Goal: Task Accomplishment & Management: Manage account settings

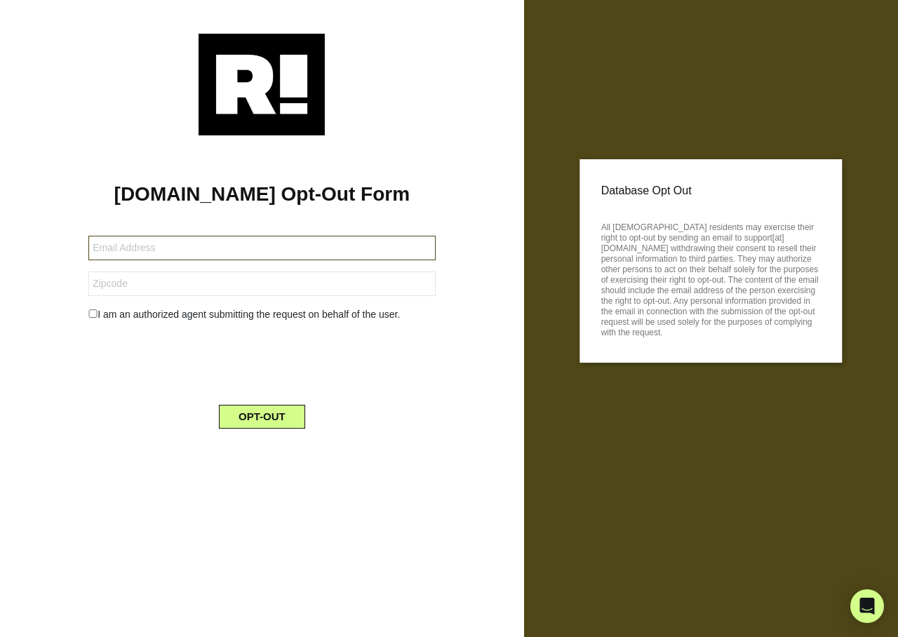
type input "[EMAIL_ADDRESS][DOMAIN_NAME]"
type input "11703"
type input "[EMAIL_ADDRESS][DOMAIN_NAME]"
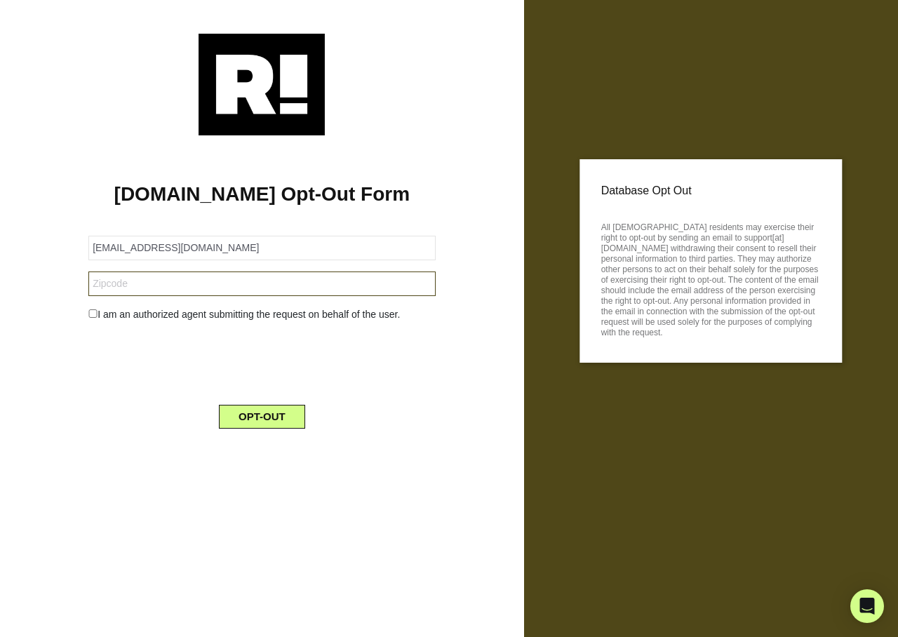
type input "83815"
